Goal: Transaction & Acquisition: Purchase product/service

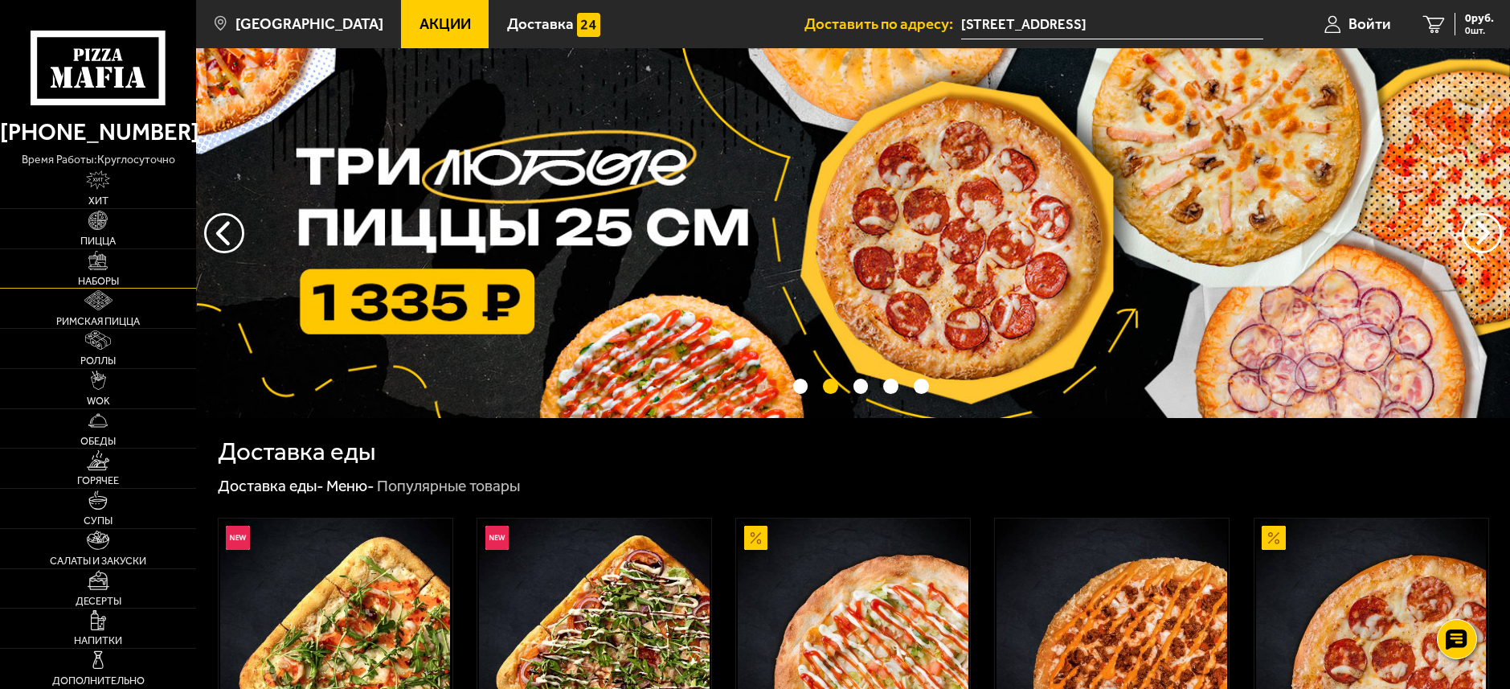
click at [92, 264] on img at bounding box center [97, 260] width 19 height 19
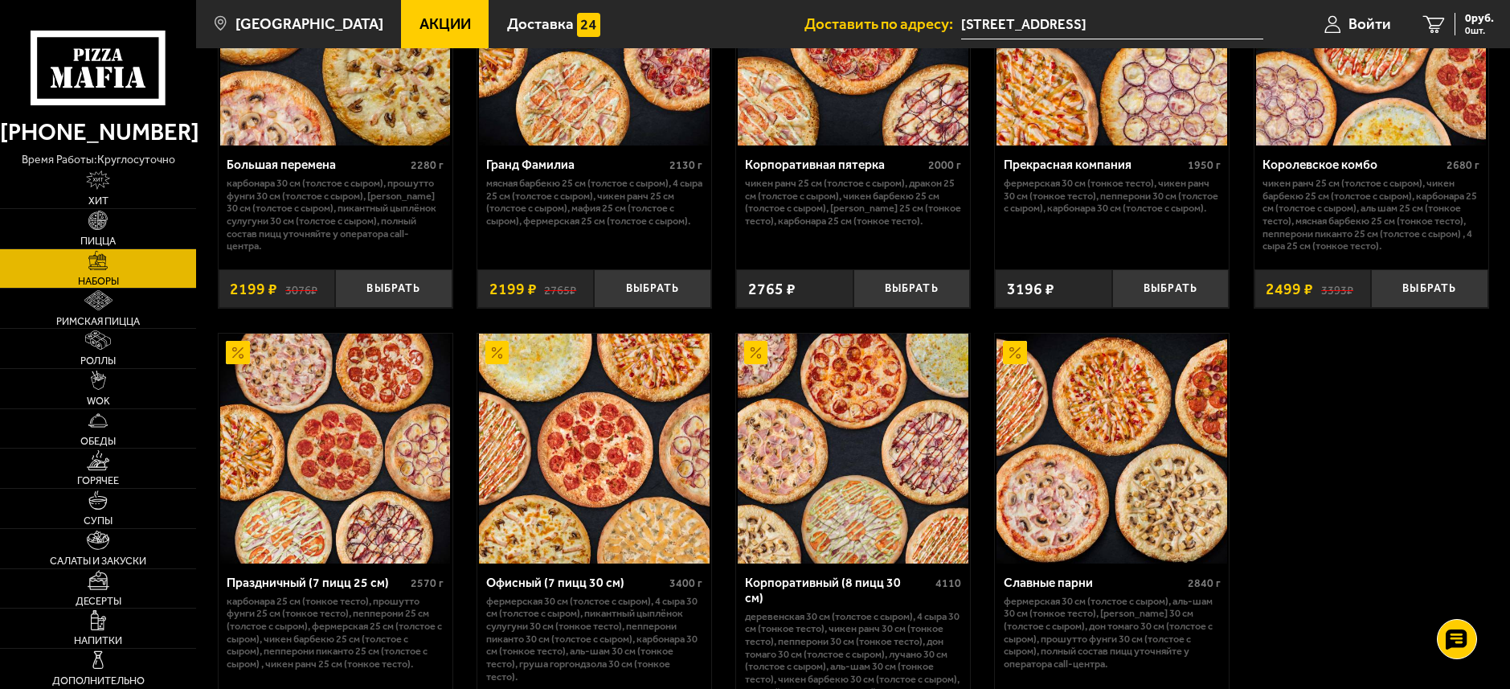
scroll to position [2145, 0]
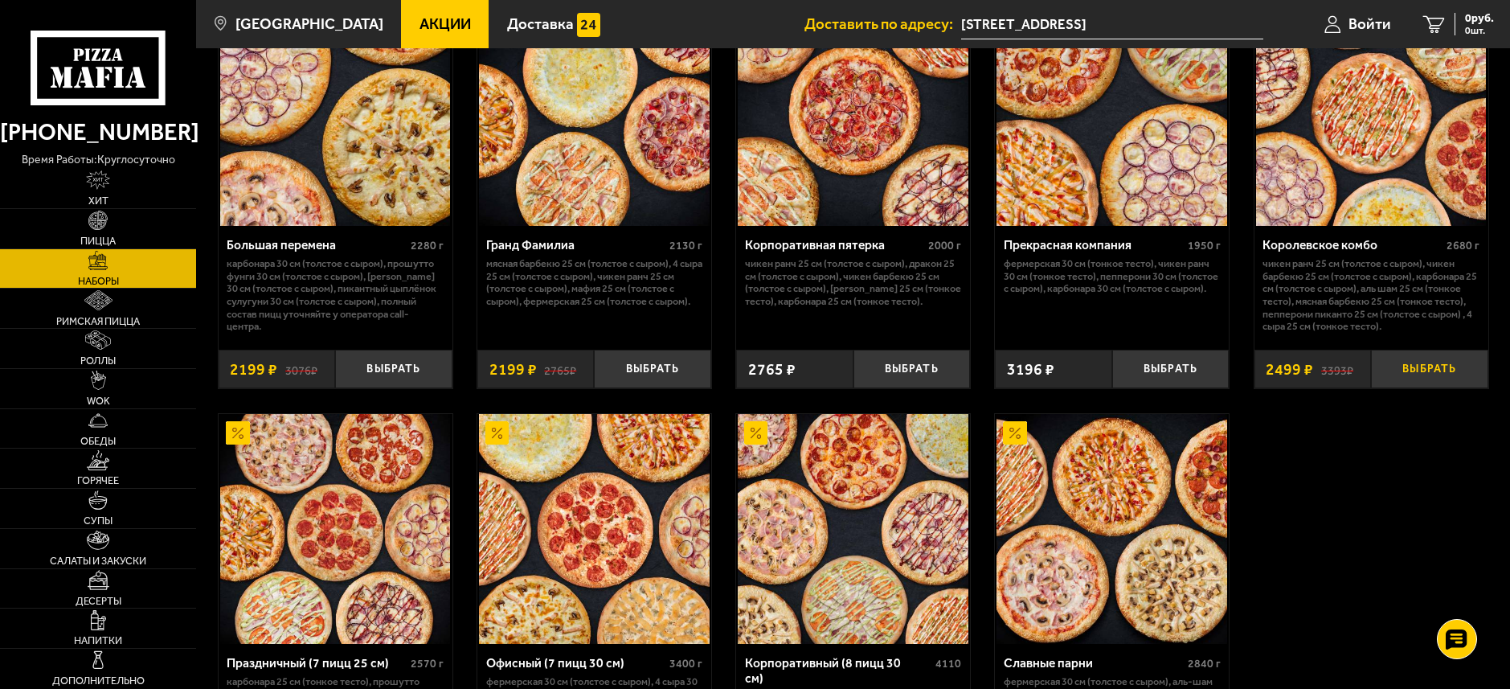
click at [1433, 371] on button "Выбрать" at bounding box center [1429, 369] width 117 height 39
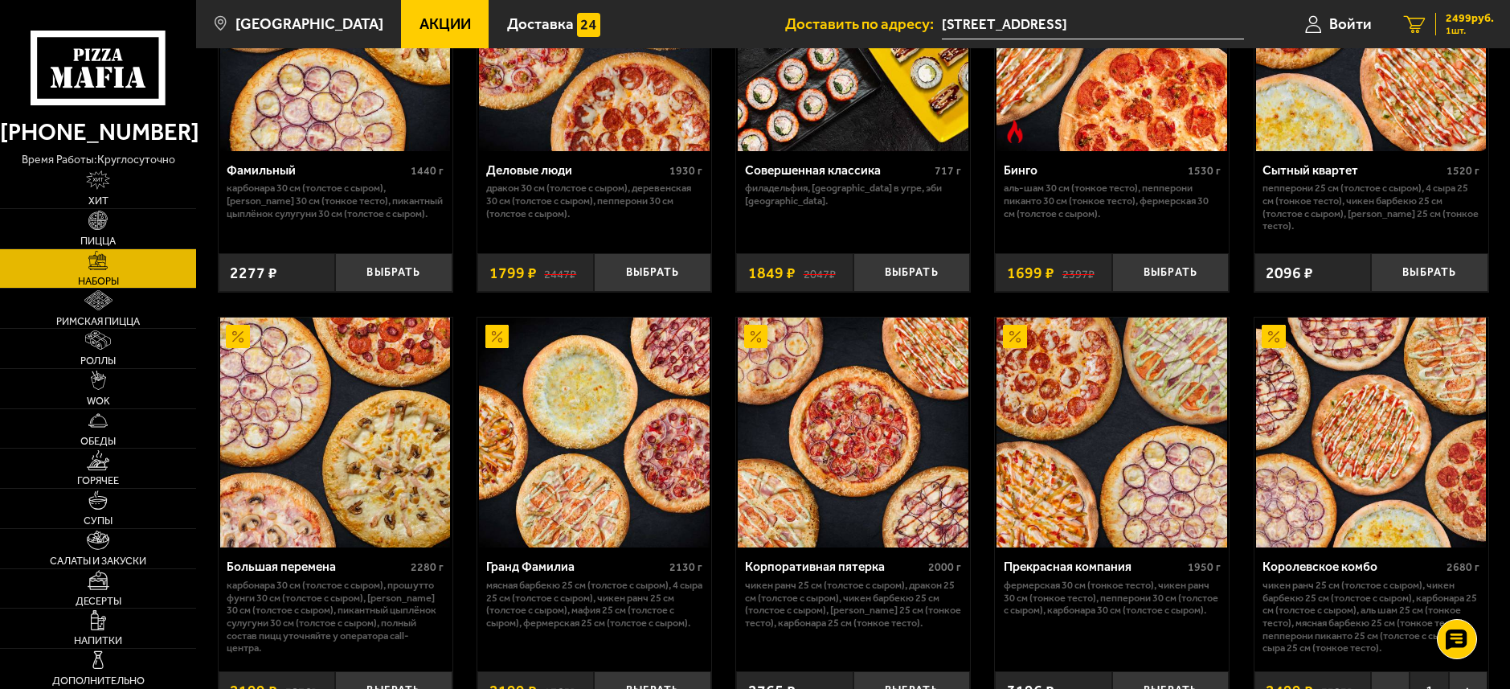
click at [1449, 17] on span "2499 руб." at bounding box center [1470, 18] width 48 height 11
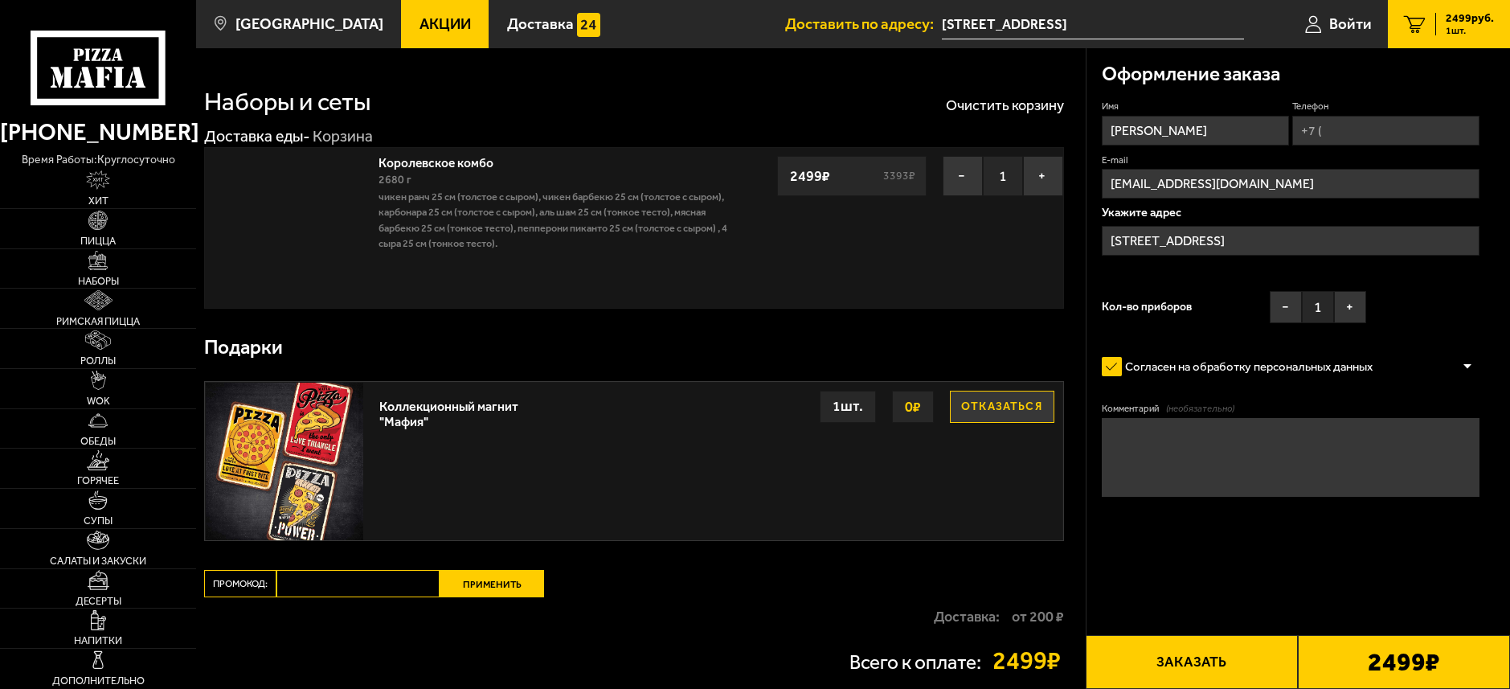
type input "[STREET_ADDRESS]"
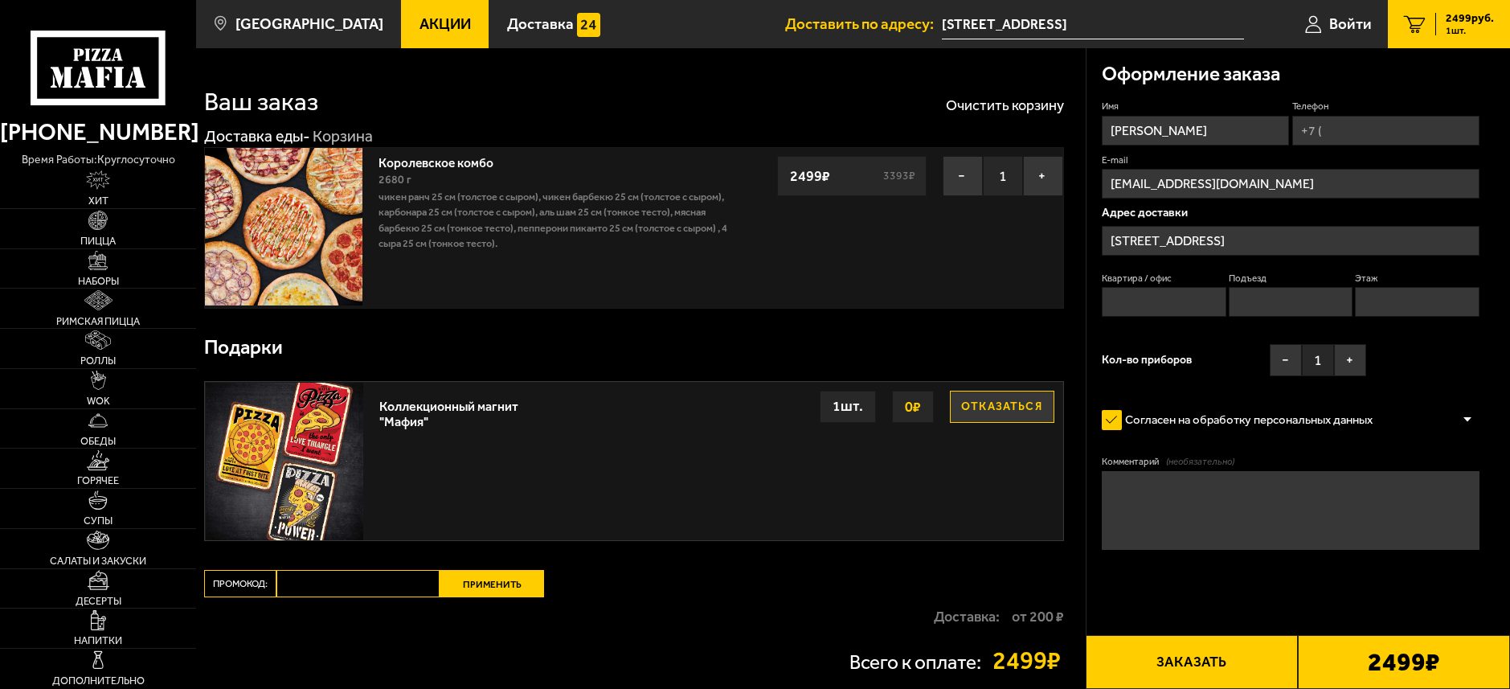
click at [1149, 182] on input "[EMAIL_ADDRESS][DOMAIN_NAME]" at bounding box center [1291, 184] width 378 height 30
drag, startPoint x: 1145, startPoint y: 182, endPoint x: 1162, endPoint y: 182, distance: 17.7
click at [1162, 182] on input "[EMAIL_ADDRESS][DOMAIN_NAME]" at bounding box center [1291, 184] width 378 height 30
type input "[EMAIL_ADDRESS][DOMAIN_NAME]"
click at [1166, 301] on input "Квартира / офис" at bounding box center [1164, 302] width 124 height 30
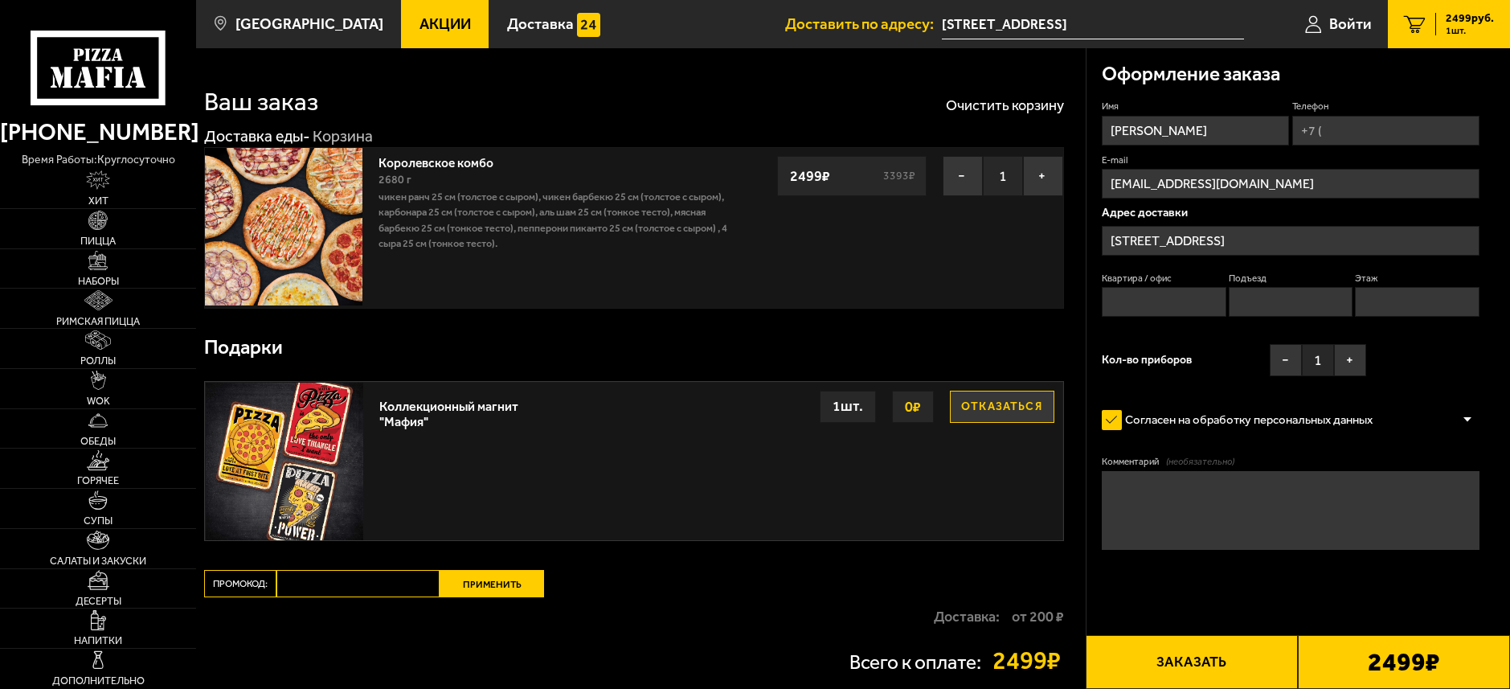
type input "330"
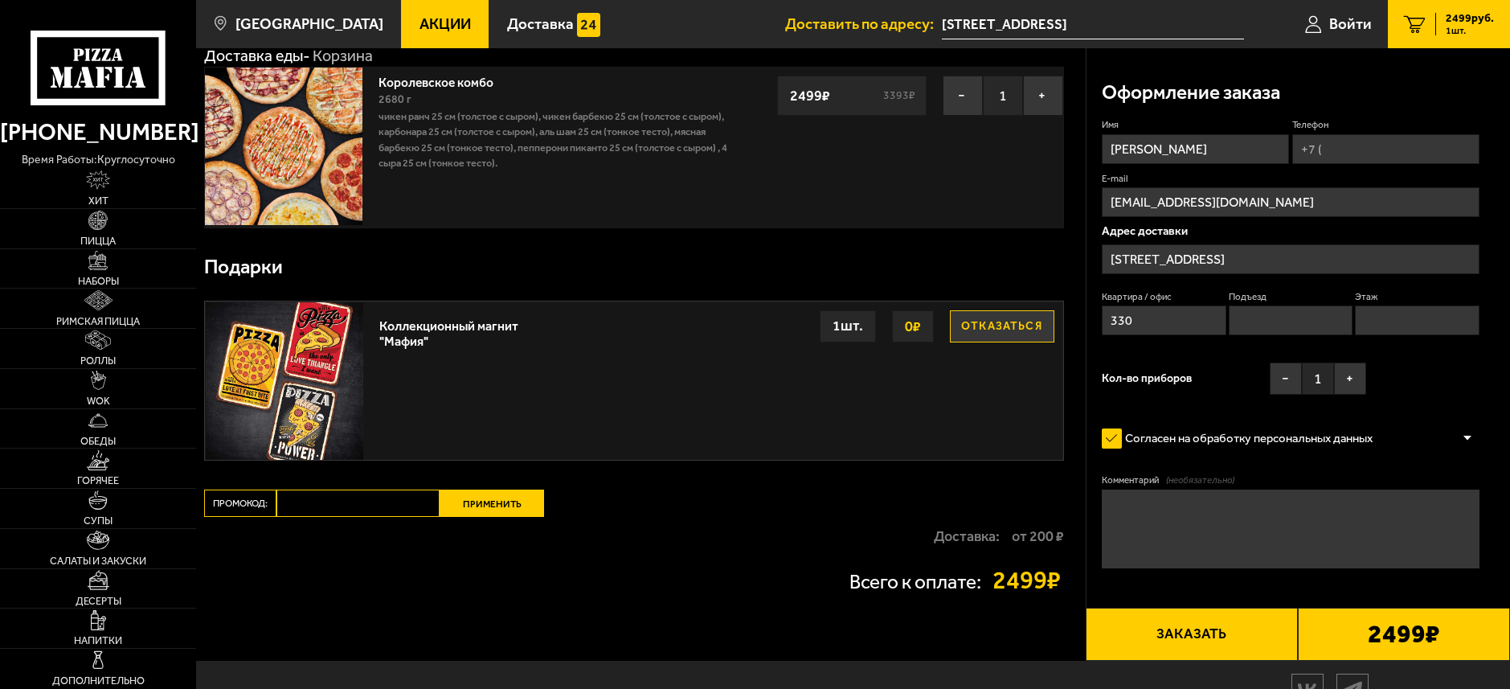
scroll to position [158, 0]
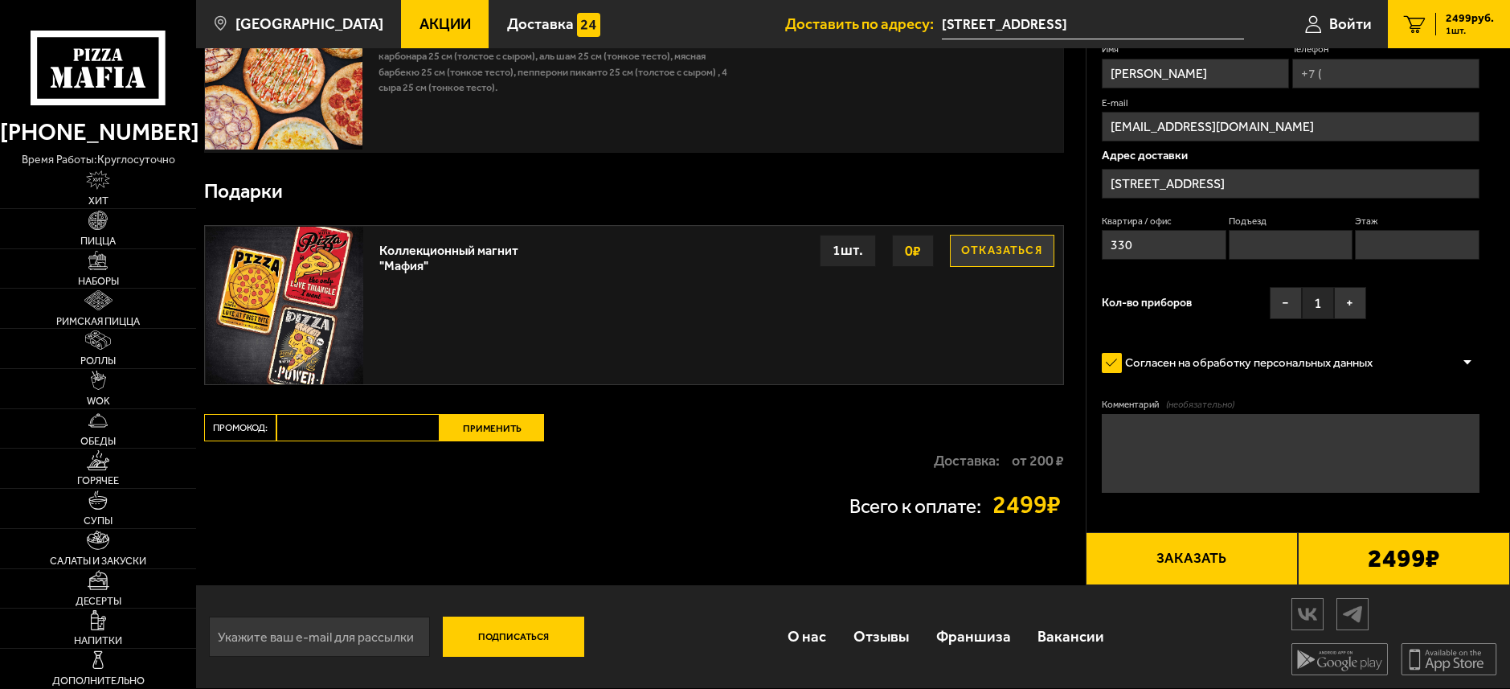
click at [1202, 555] on button "Заказать" at bounding box center [1192, 559] width 212 height 54
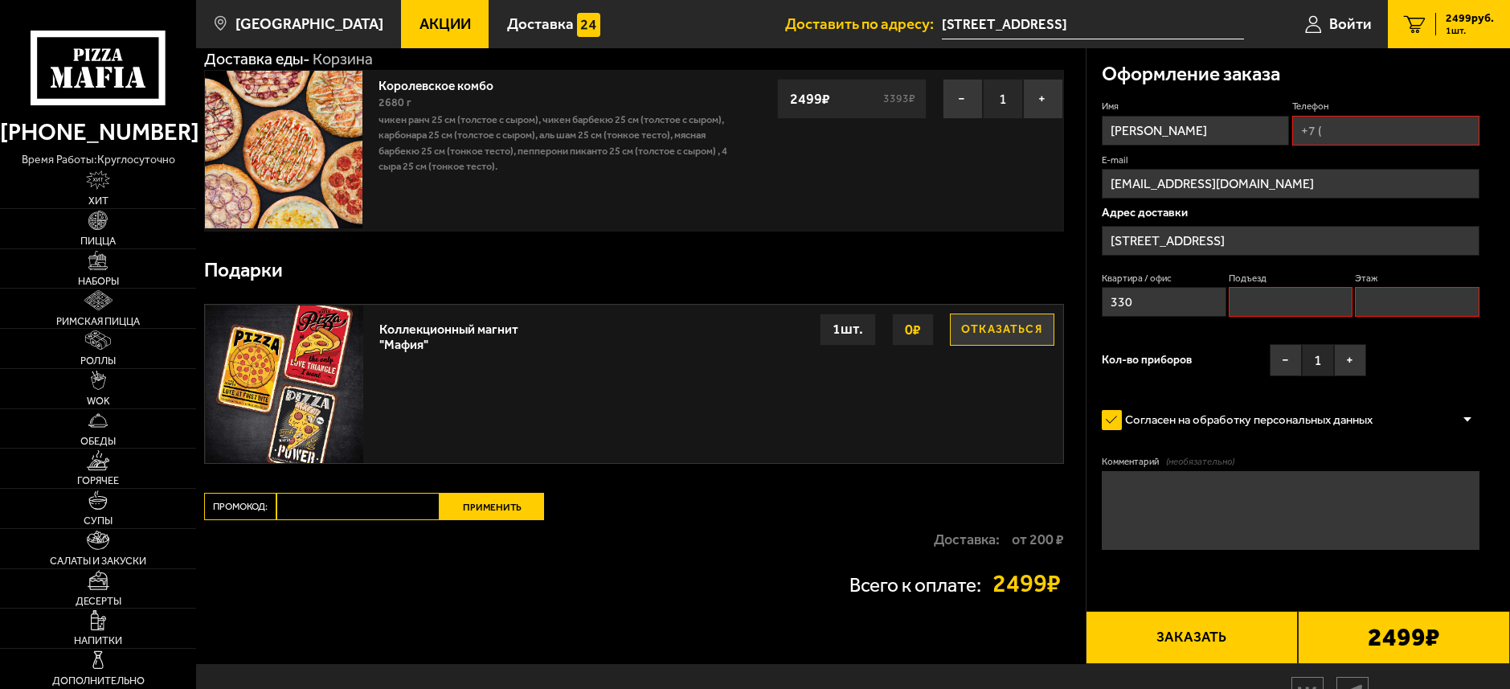
scroll to position [0, 0]
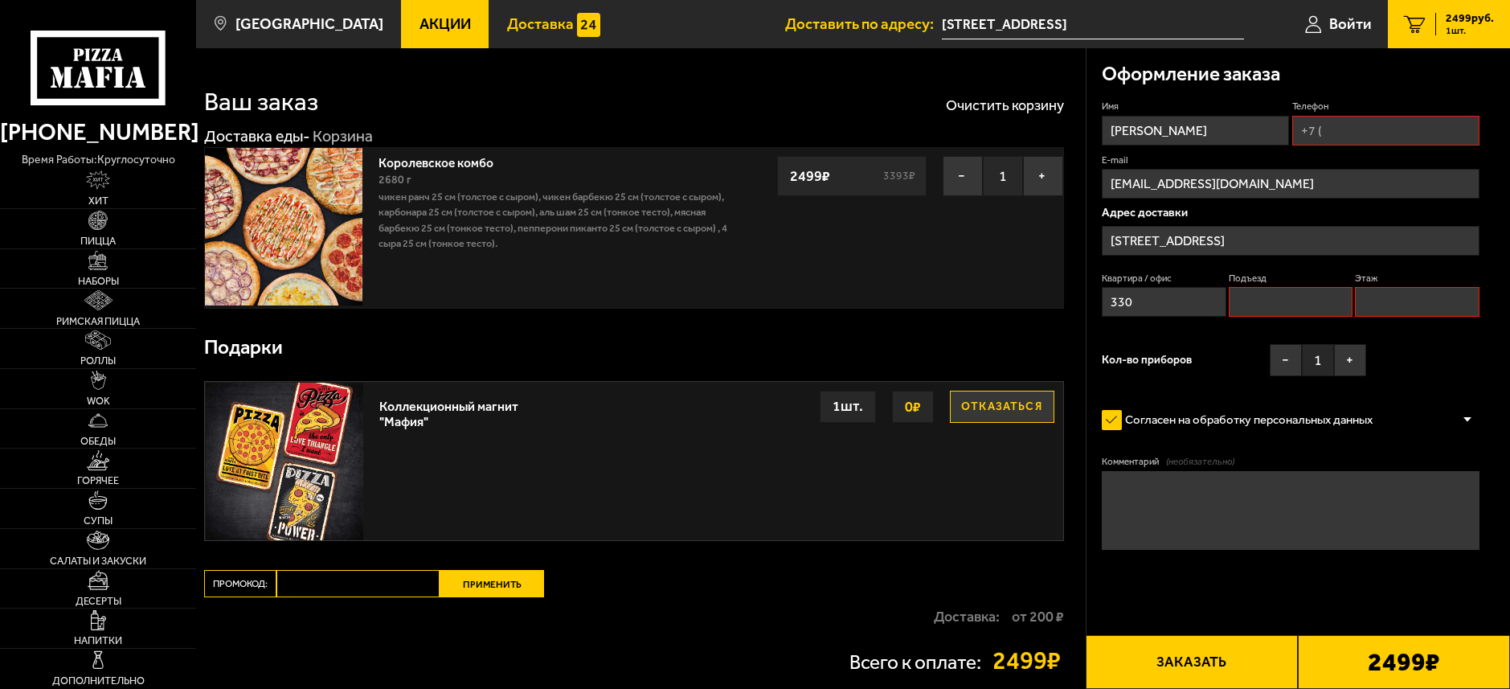
click at [549, 19] on link "Доставка" at bounding box center [553, 24] width 129 height 48
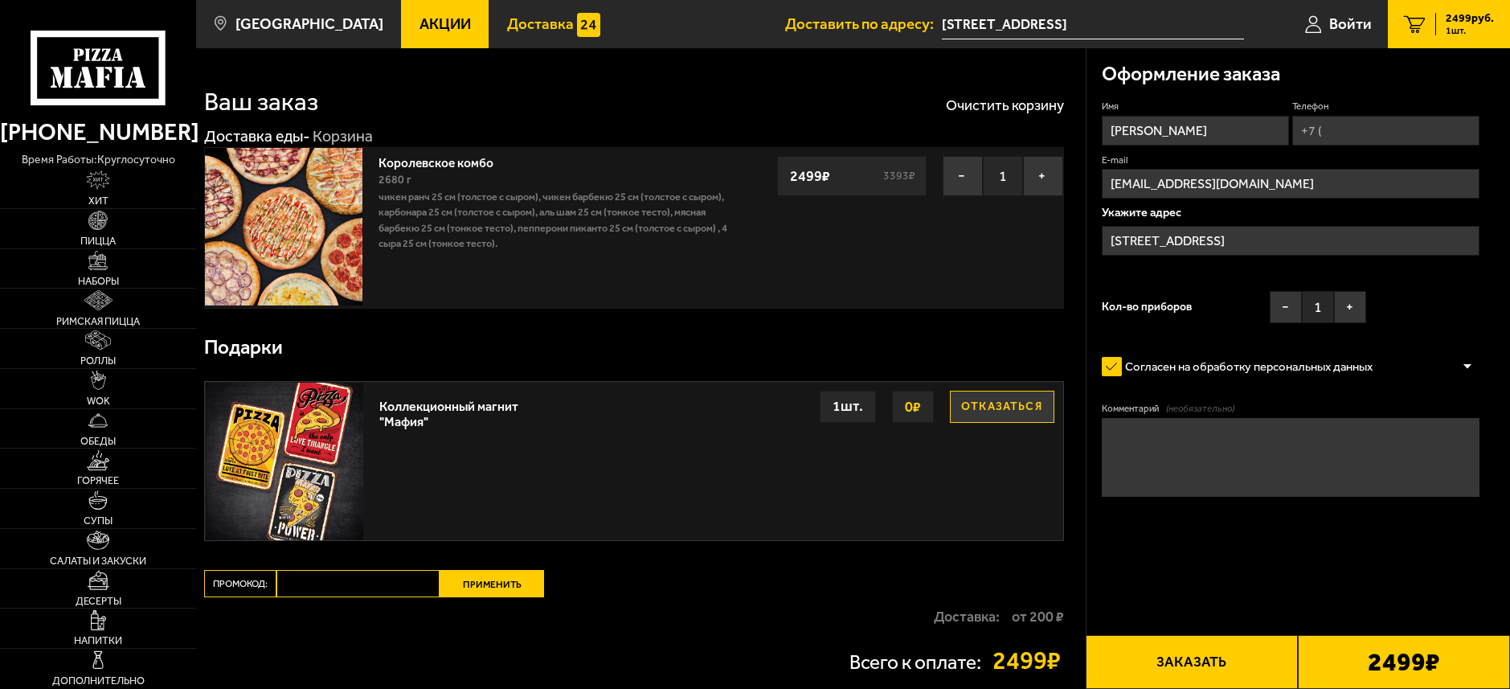
type input "[STREET_ADDRESS]"
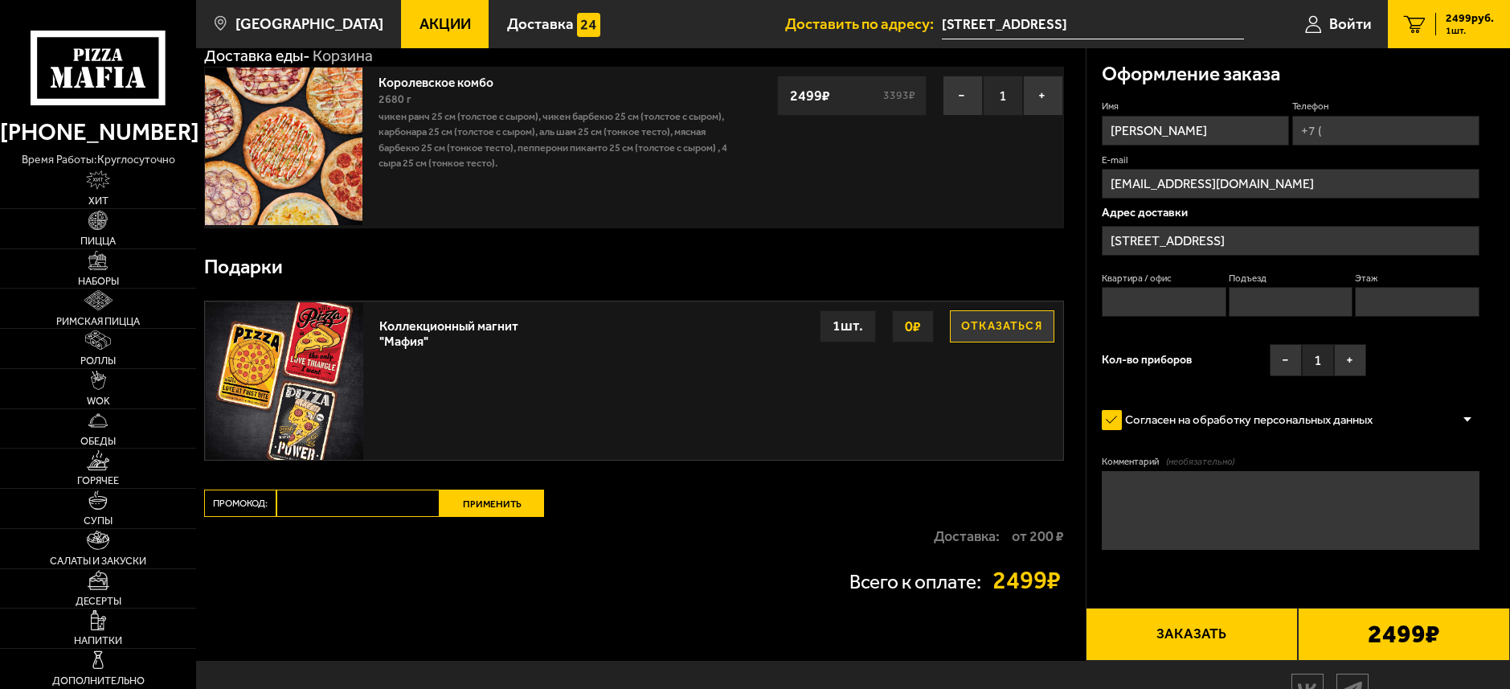
scroll to position [158, 0]
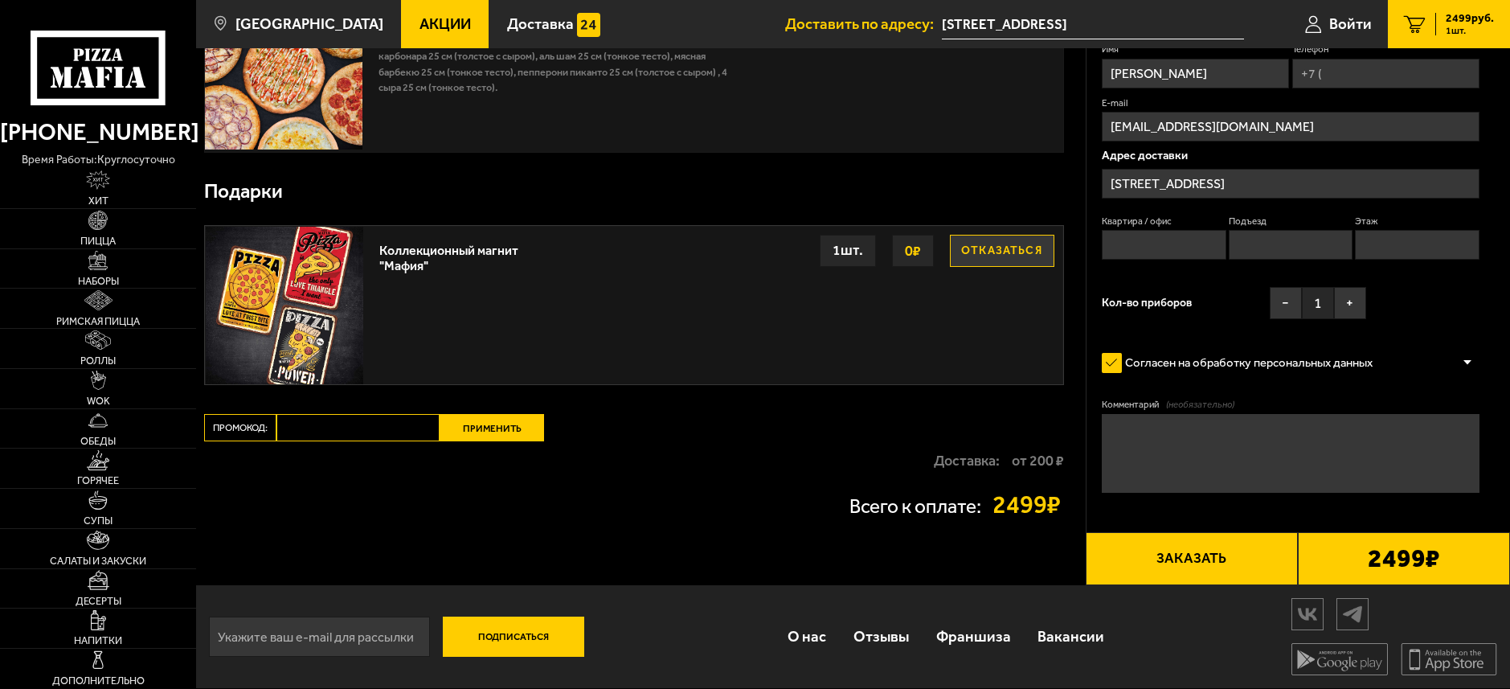
click at [1182, 548] on button "Заказать" at bounding box center [1192, 559] width 212 height 54
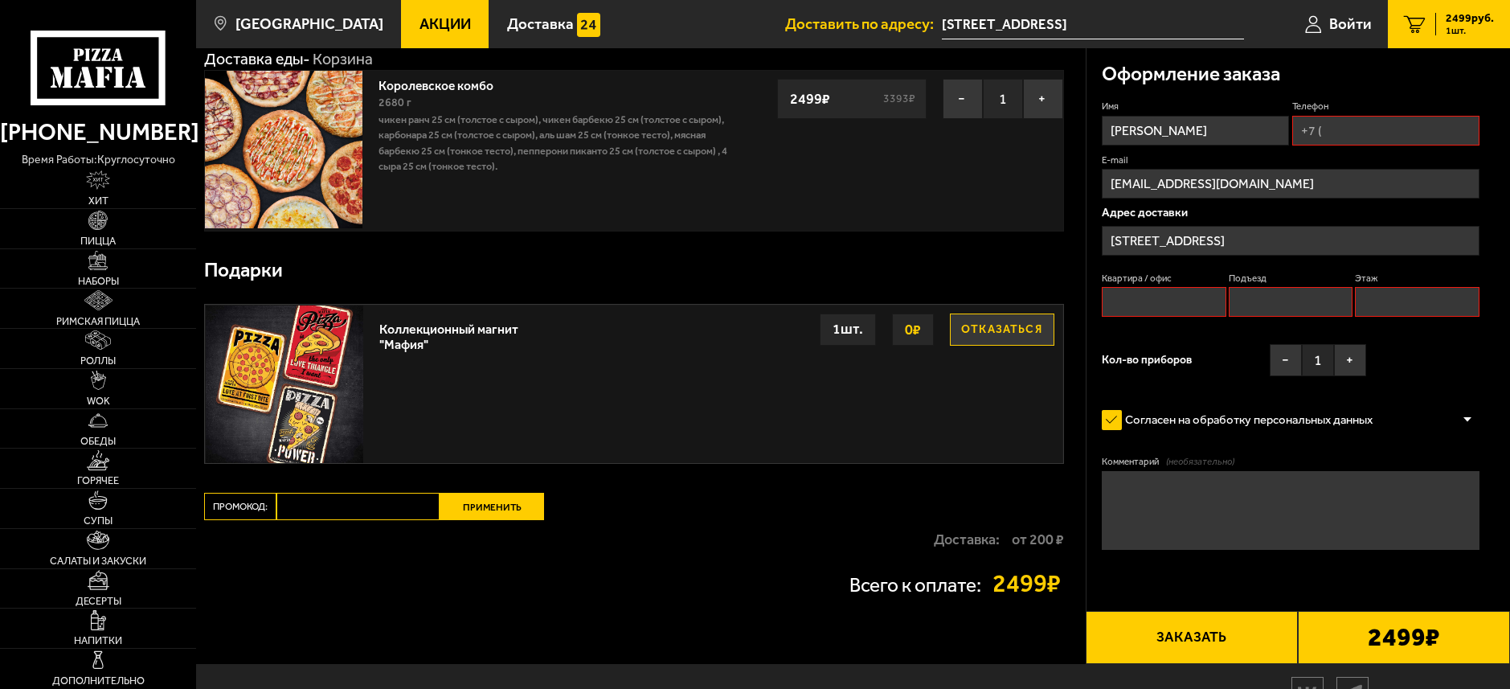
scroll to position [0, 0]
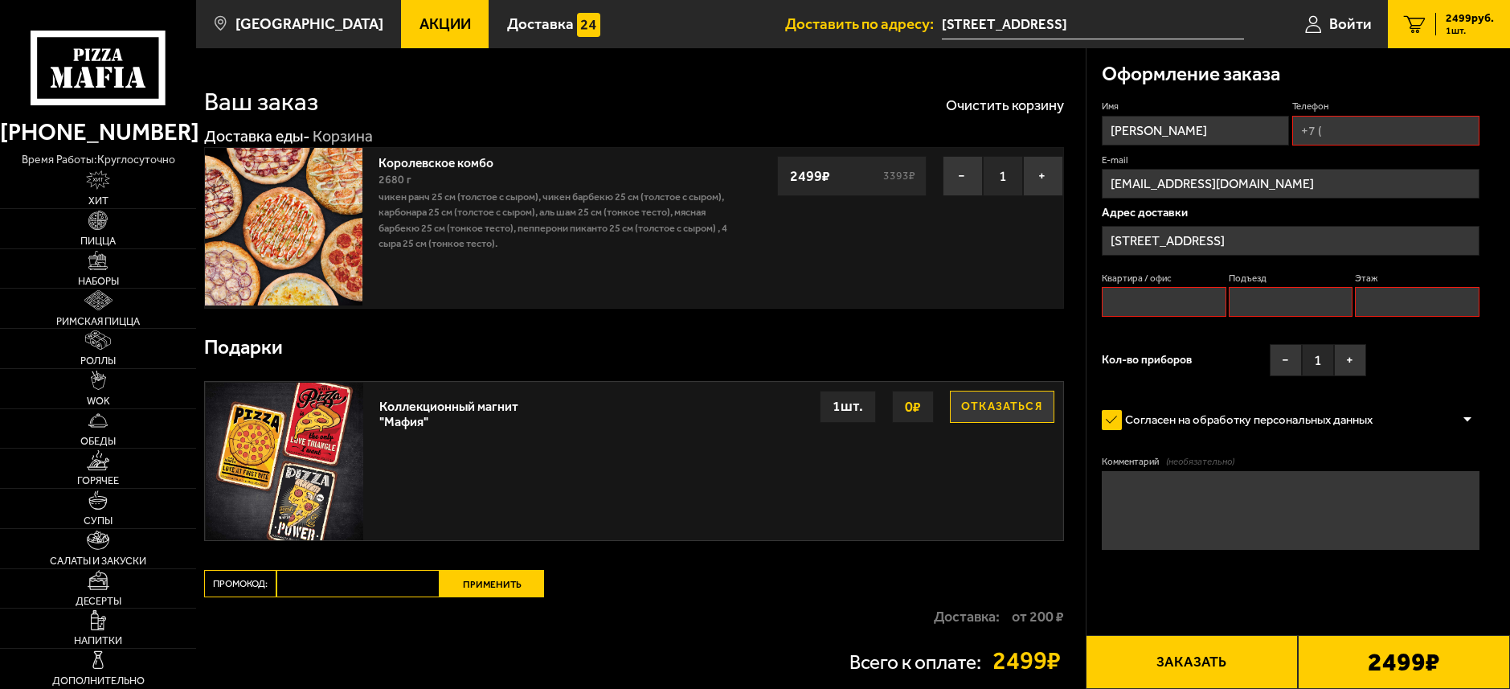
click at [1342, 128] on input "Телефон" at bounding box center [1386, 131] width 187 height 30
click at [1325, 129] on input "Телефон" at bounding box center [1386, 131] width 187 height 30
type input "[PHONE_NUMBER]"
click at [1137, 294] on input "Квартира / офис" at bounding box center [1164, 302] width 124 height 30
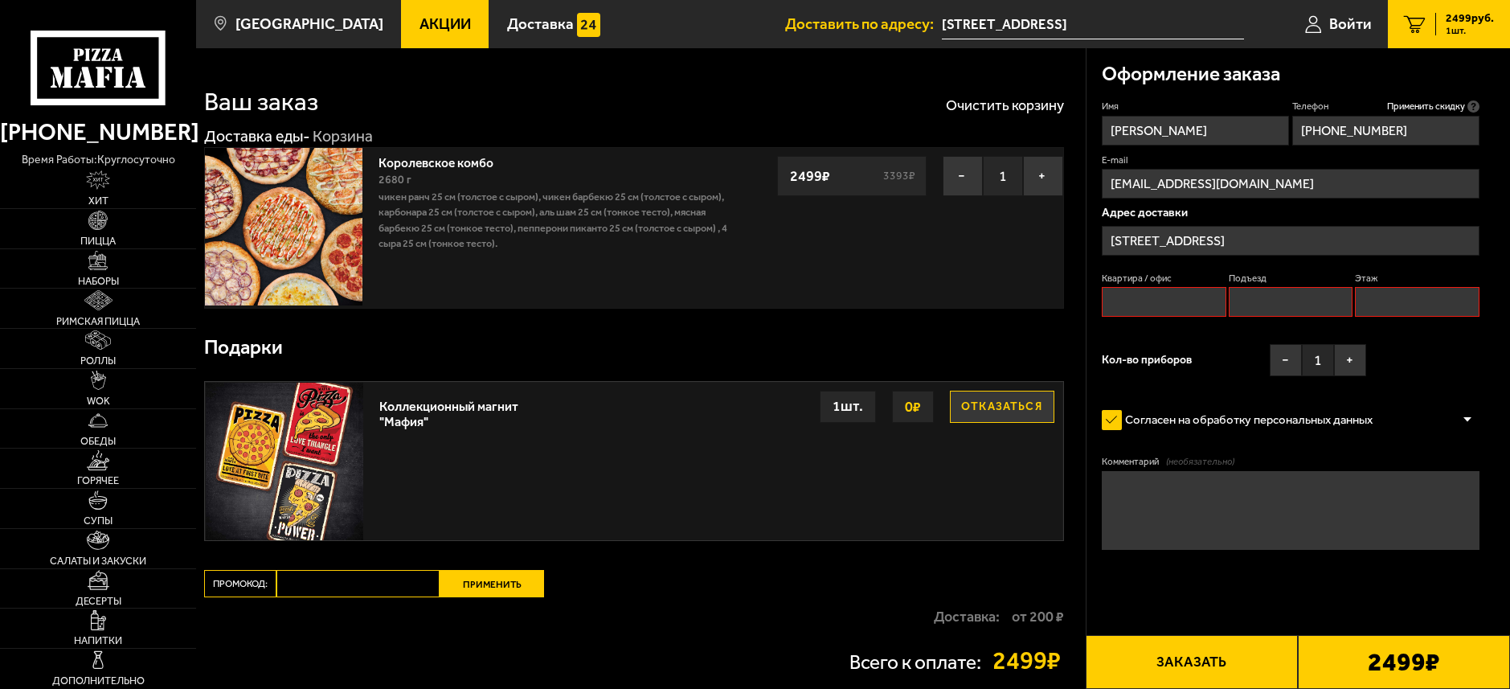
type input "330"
click at [1263, 300] on input "Подъезд" at bounding box center [1291, 302] width 124 height 30
type input "1"
click at [1383, 298] on input "Этаж" at bounding box center [1417, 302] width 124 height 30
type input "3"
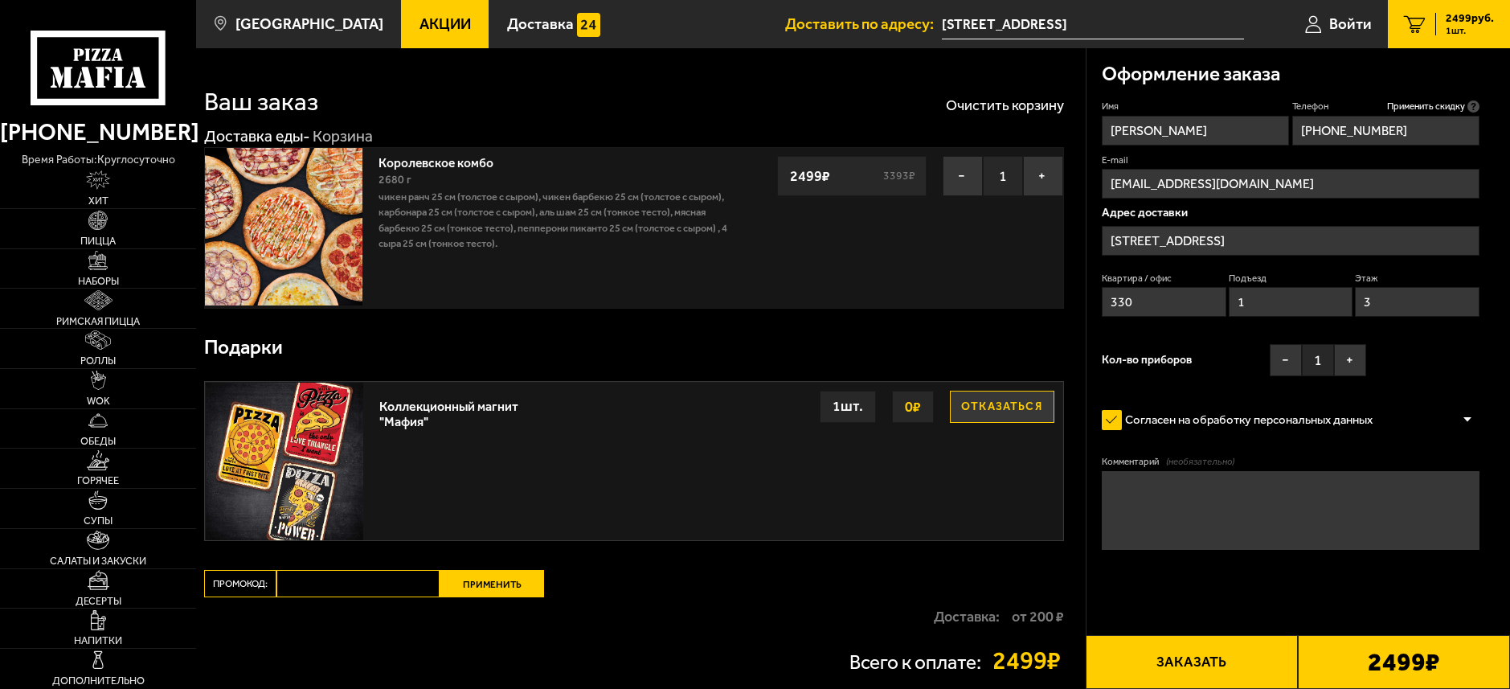
click at [1194, 660] on button "Заказать" at bounding box center [1192, 662] width 212 height 54
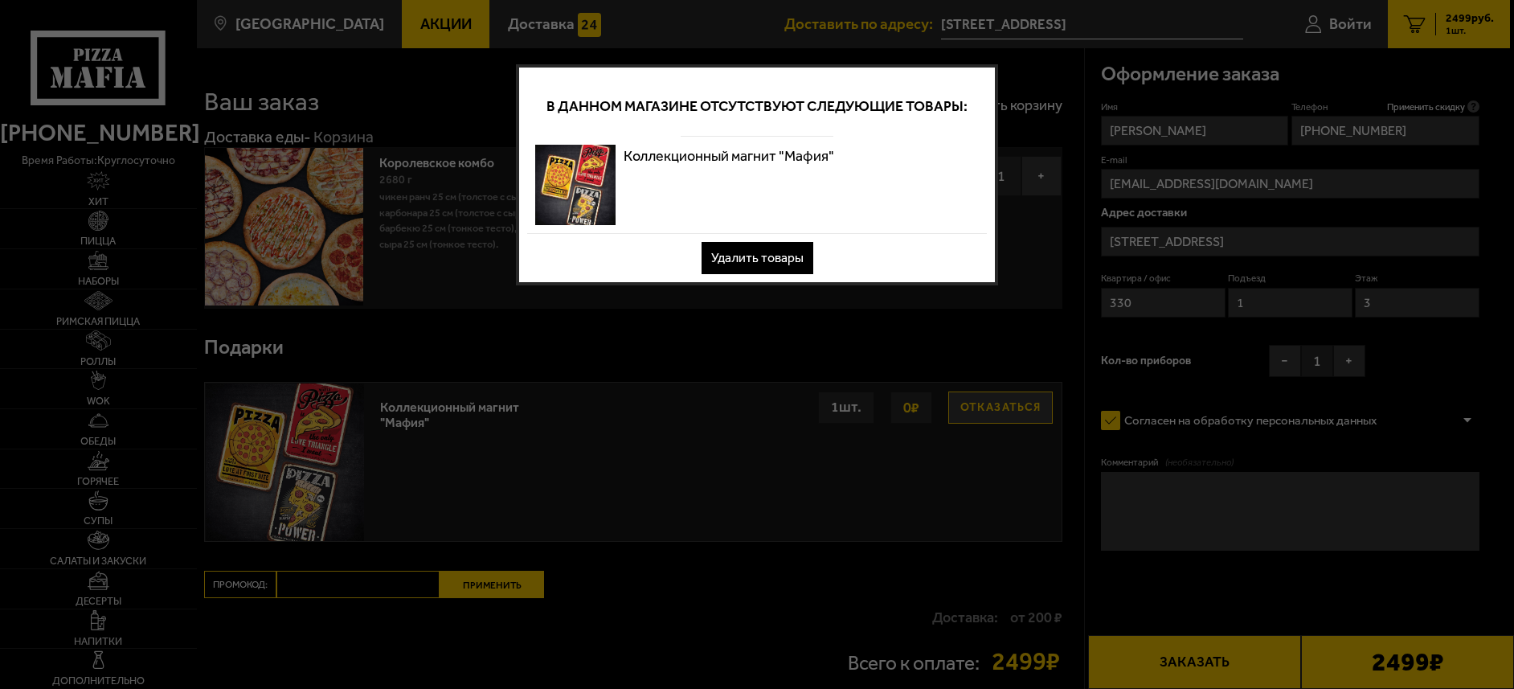
click at [760, 256] on button "Удалить товары" at bounding box center [758, 258] width 112 height 32
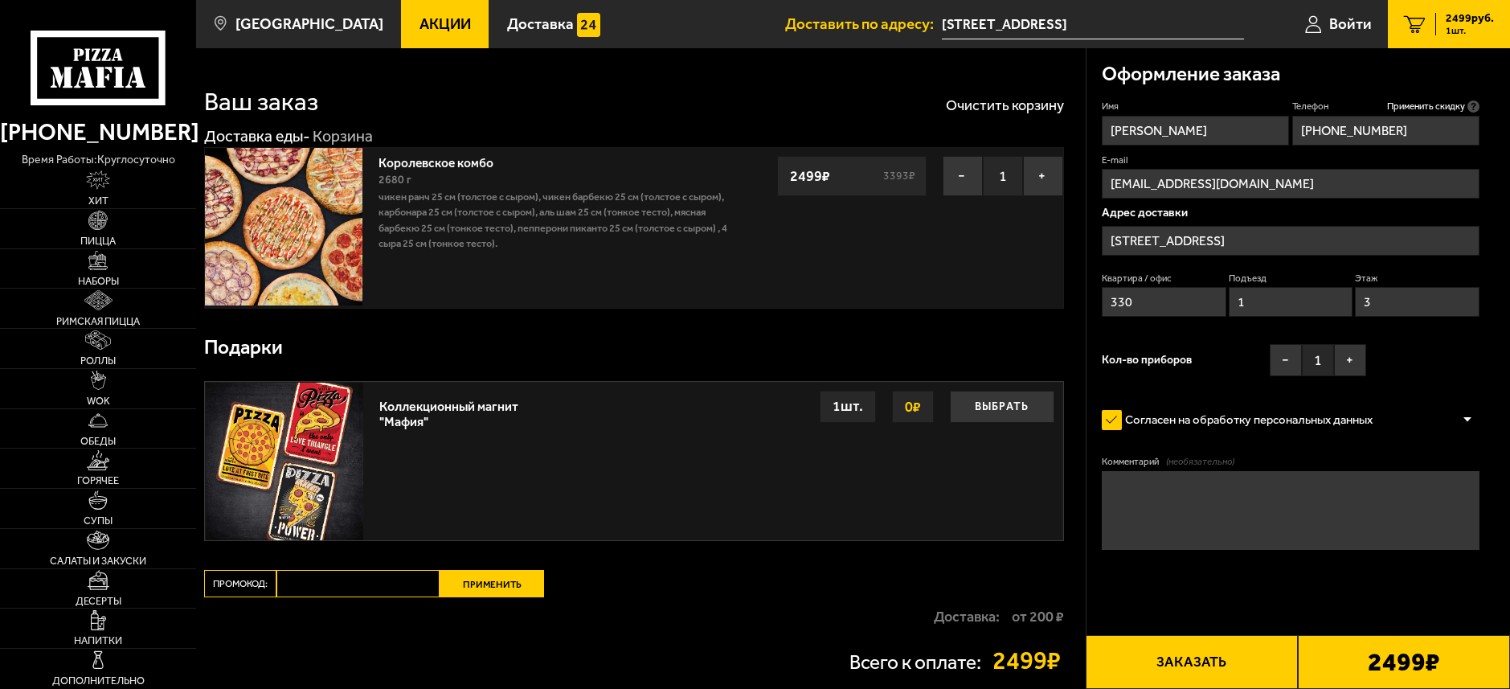
click at [1207, 651] on button "Заказать" at bounding box center [1192, 662] width 212 height 54
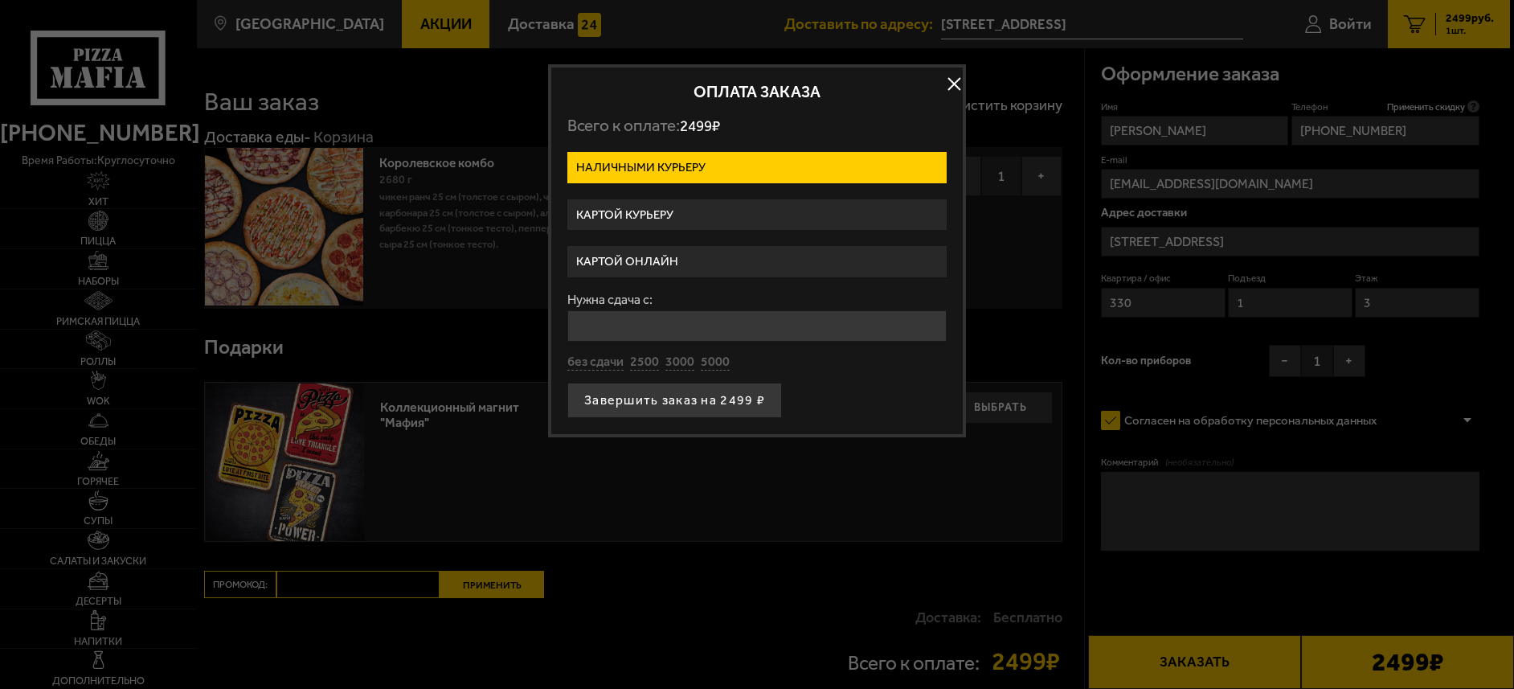
click at [640, 255] on label "Картой онлайн" at bounding box center [756, 261] width 379 height 31
click at [0, 0] on input "Картой онлайн" at bounding box center [0, 0] width 0 height 0
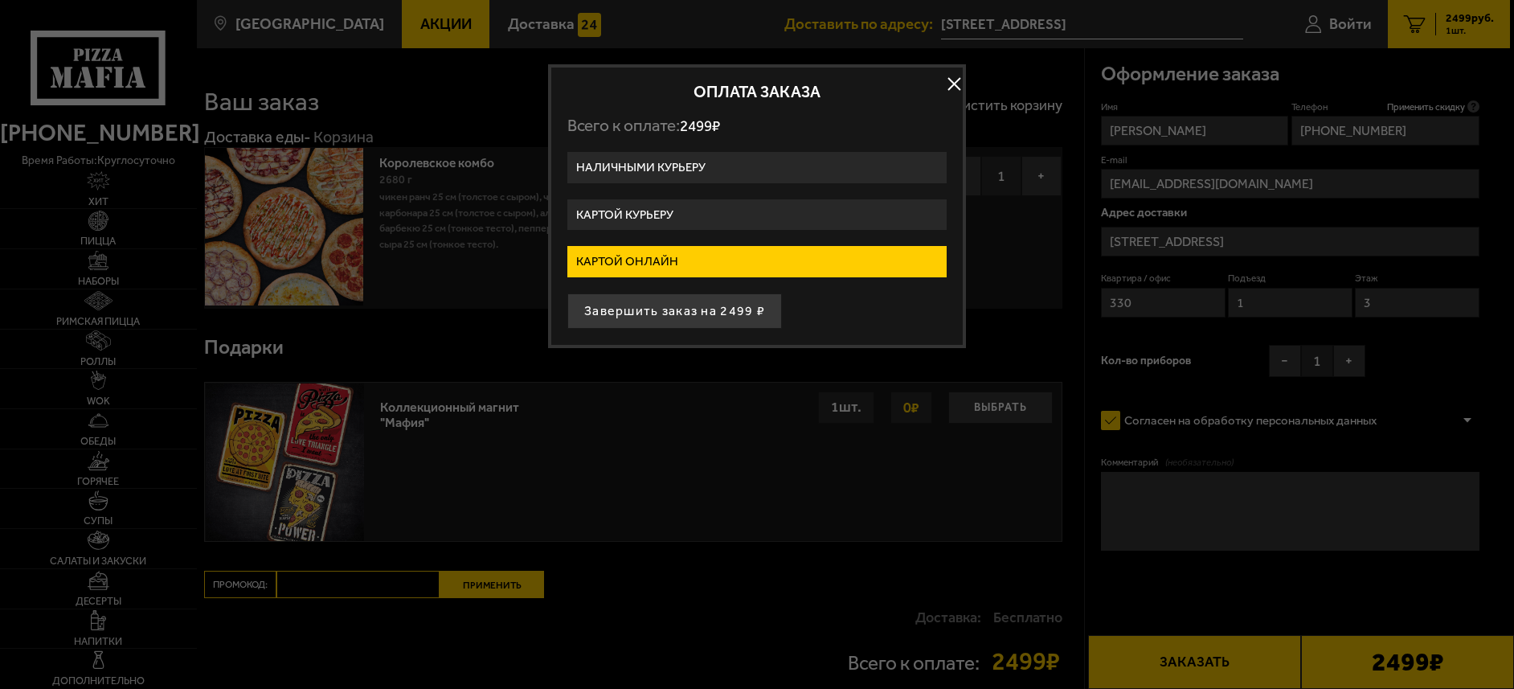
click at [652, 203] on label "Картой курьеру" at bounding box center [756, 214] width 379 height 31
click at [0, 0] on input "Картой курьеру" at bounding box center [0, 0] width 0 height 0
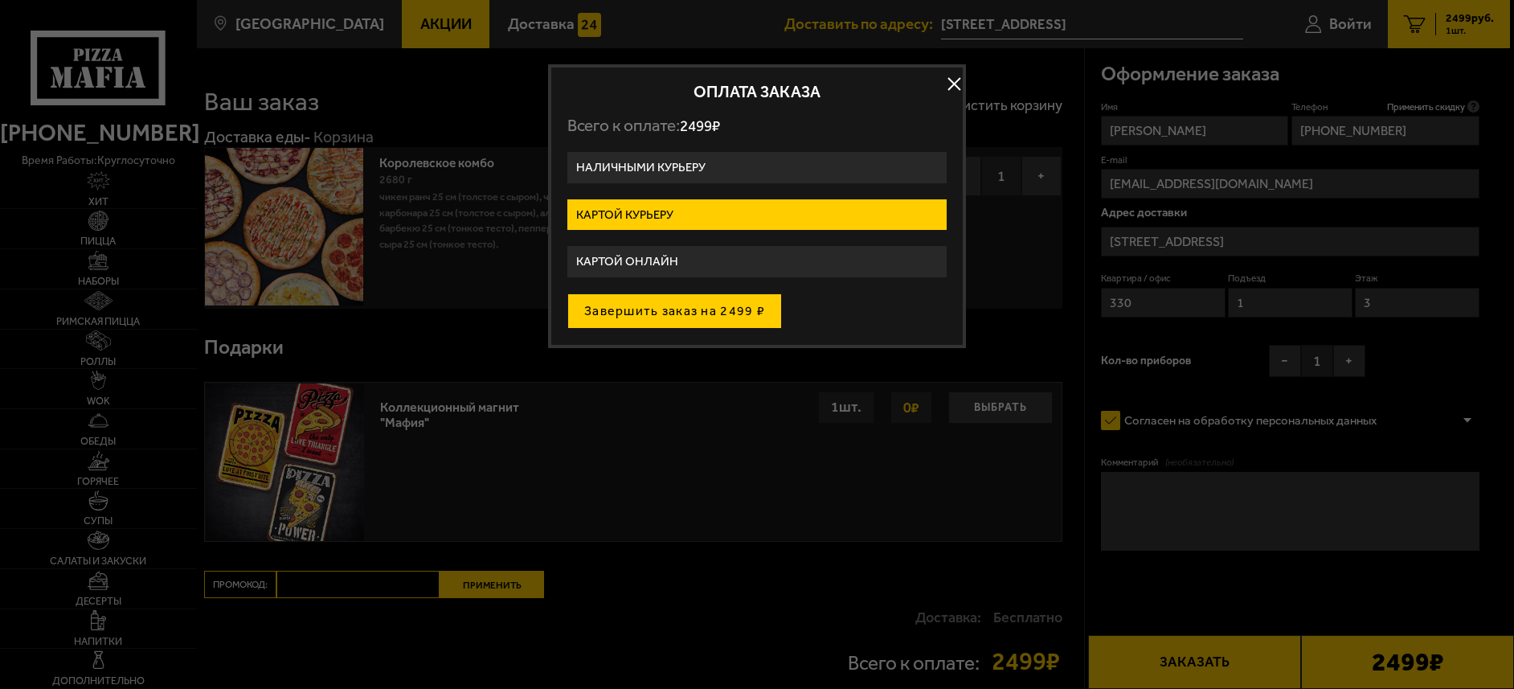
click at [668, 304] on button "Завершить заказ на 2499 ₽" at bounding box center [674, 310] width 215 height 35
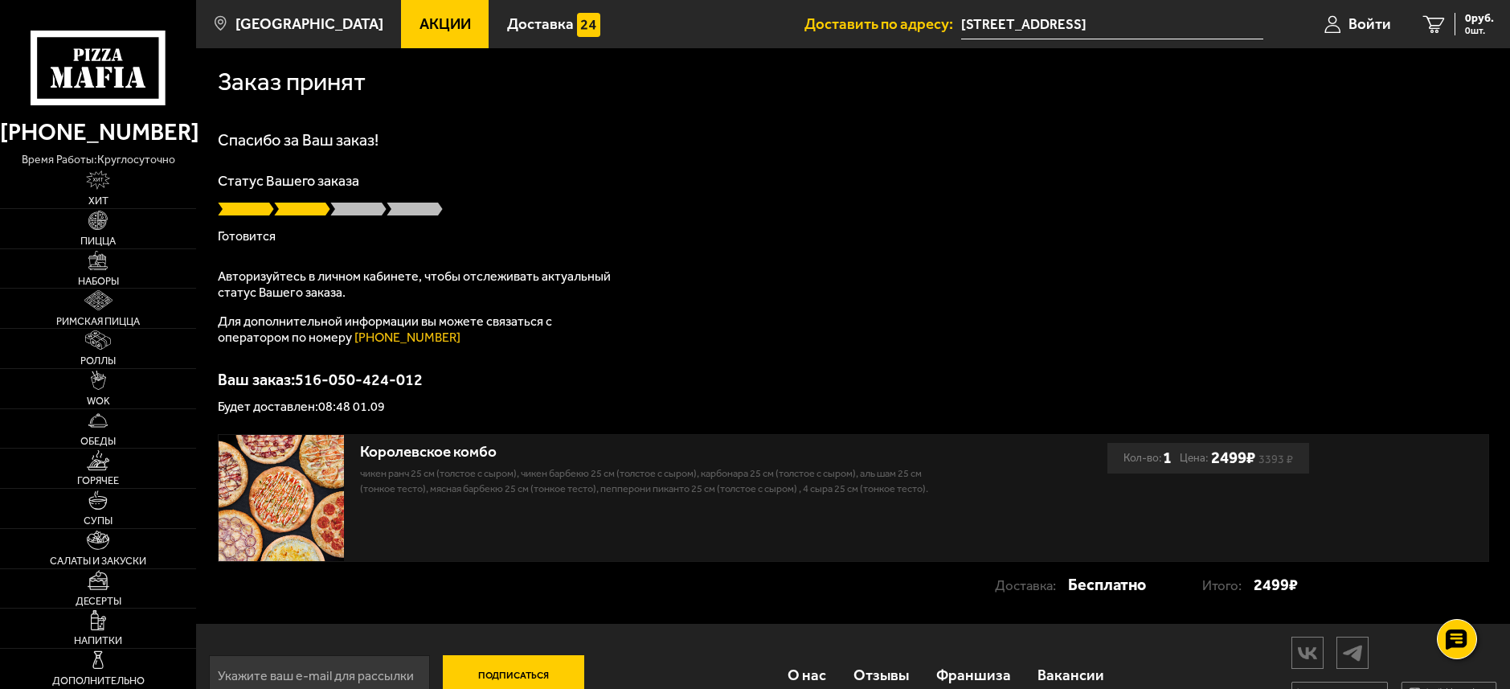
scroll to position [39, 0]
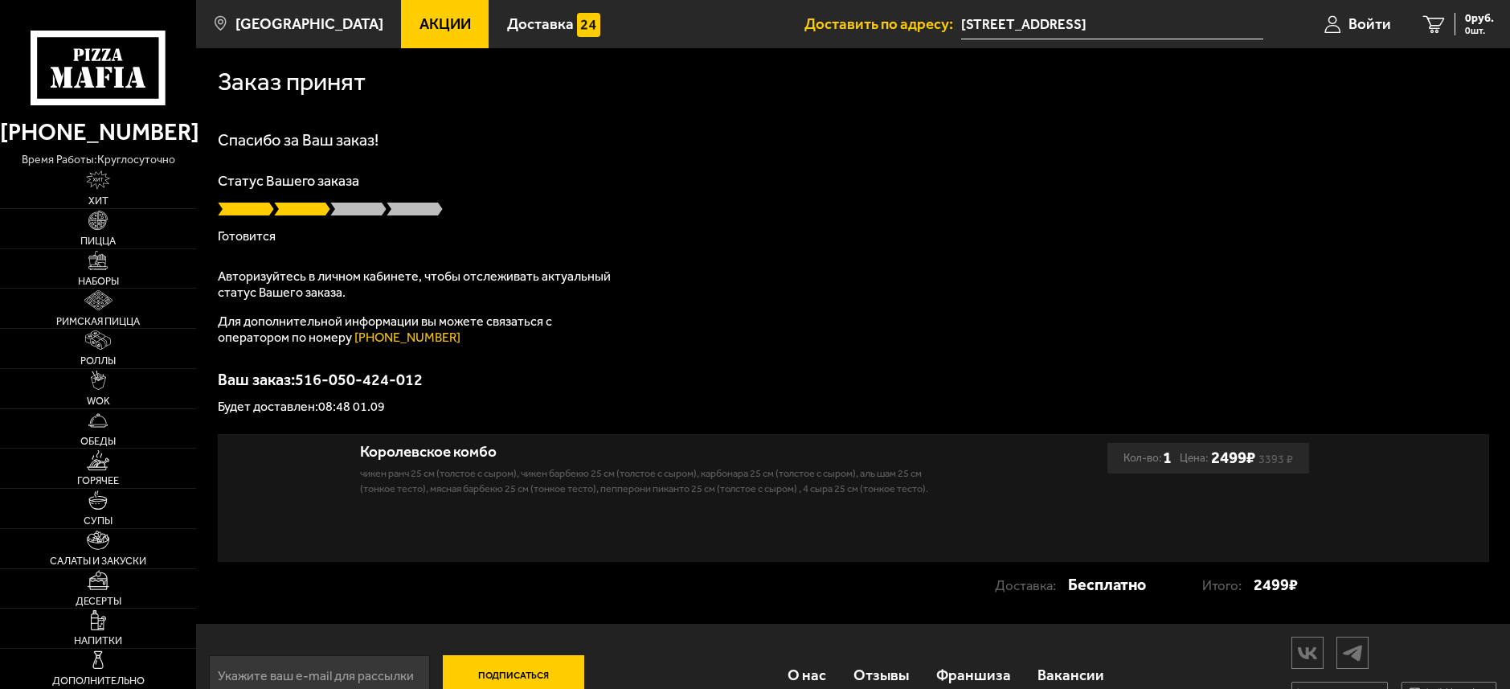
scroll to position [39, 0]
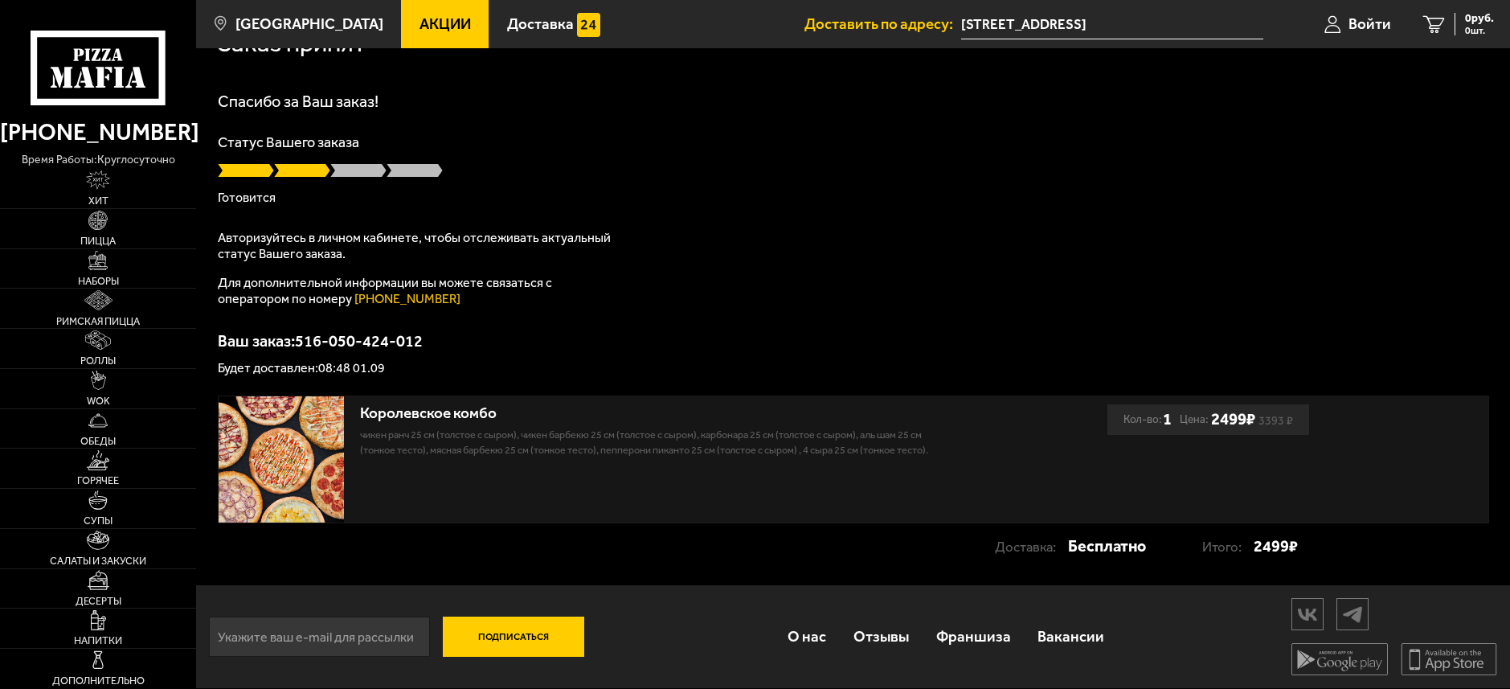
scroll to position [39, 0]
